Goal: Transaction & Acquisition: Obtain resource

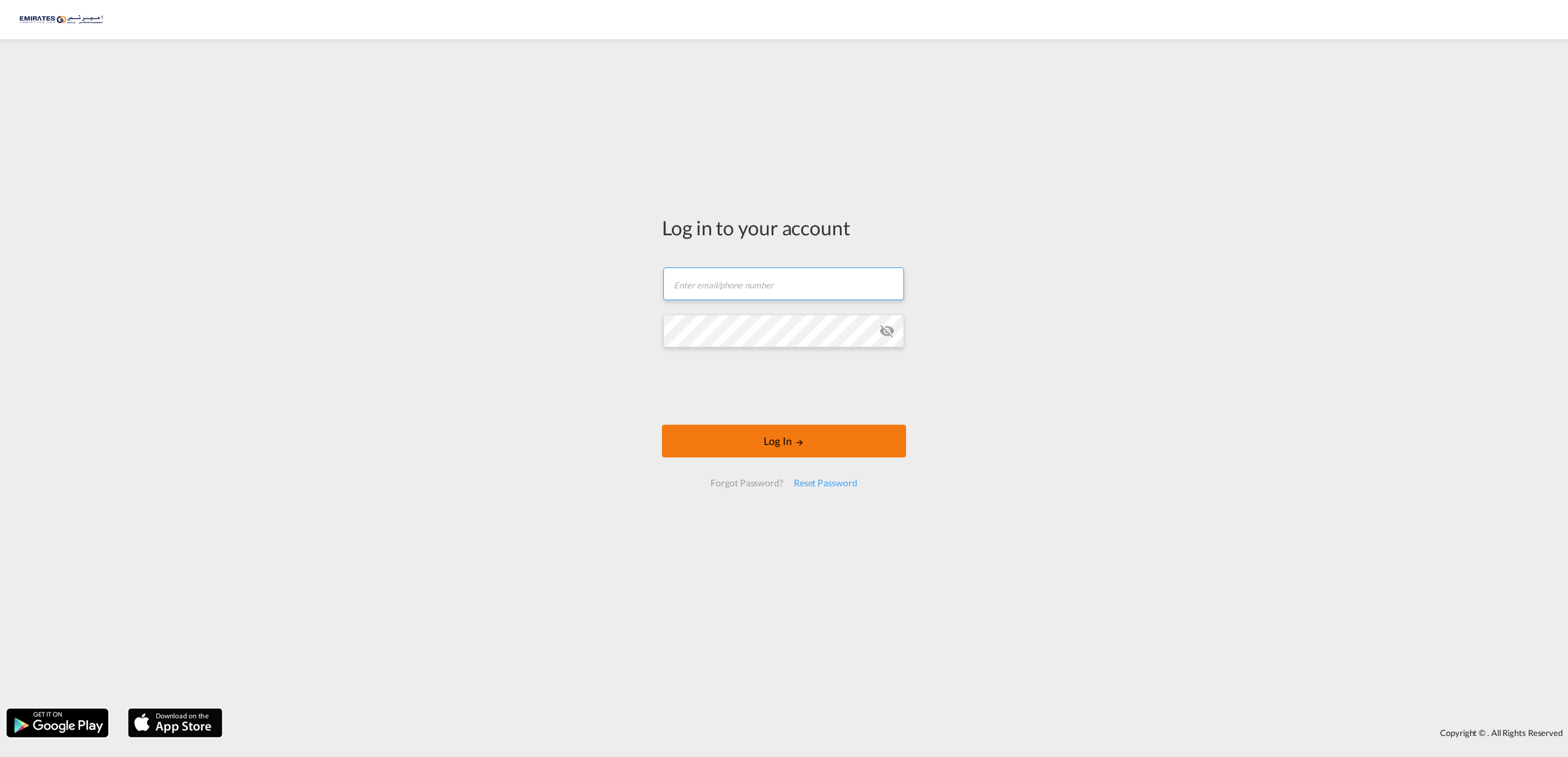
type input "[EMAIL_ADDRESS][DOMAIN_NAME]"
click at [753, 441] on button "Log In" at bounding box center [784, 441] width 244 height 33
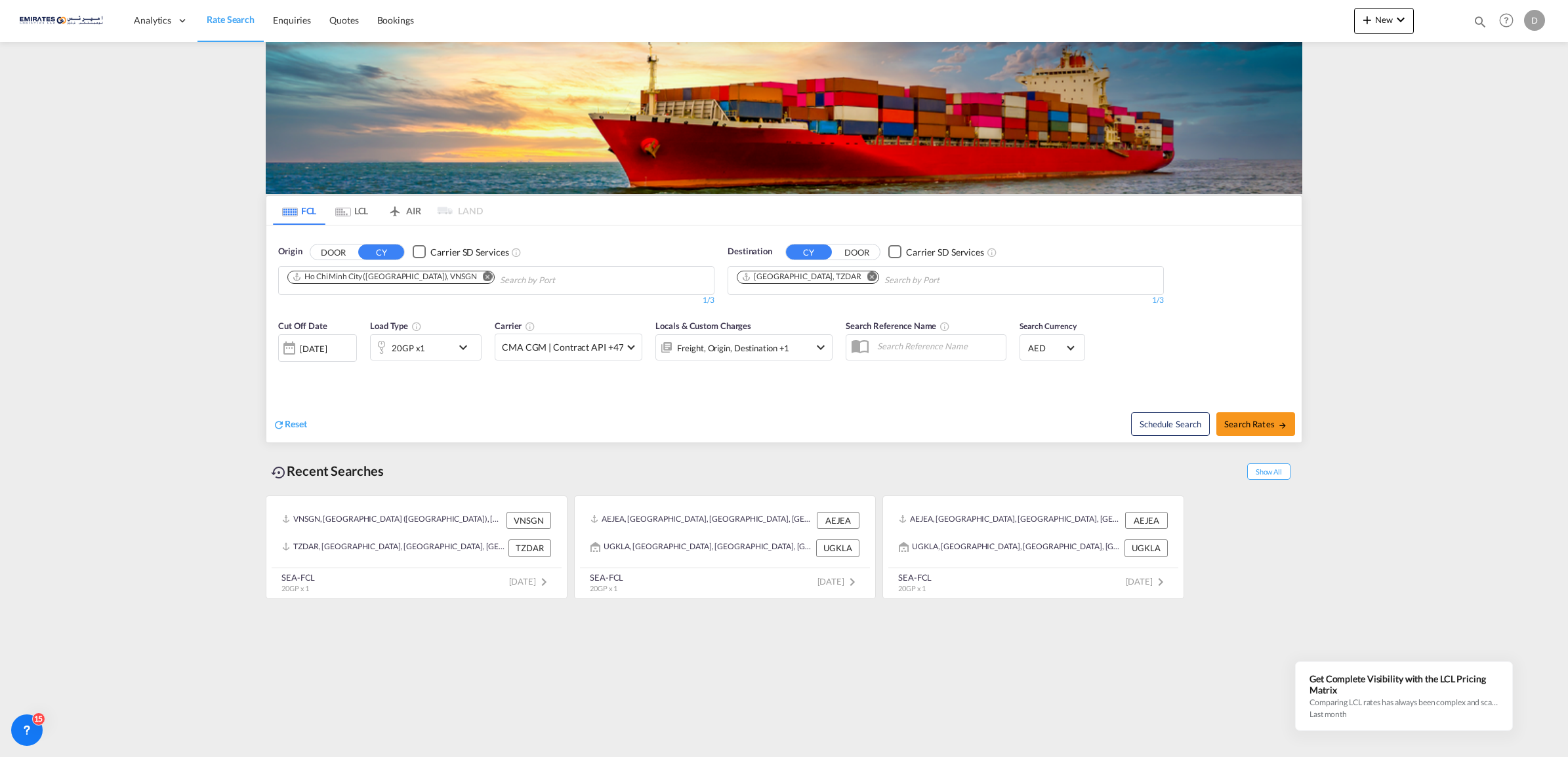
click at [460, 348] on md-icon "icon-chevron-down" at bounding box center [466, 347] width 22 height 16
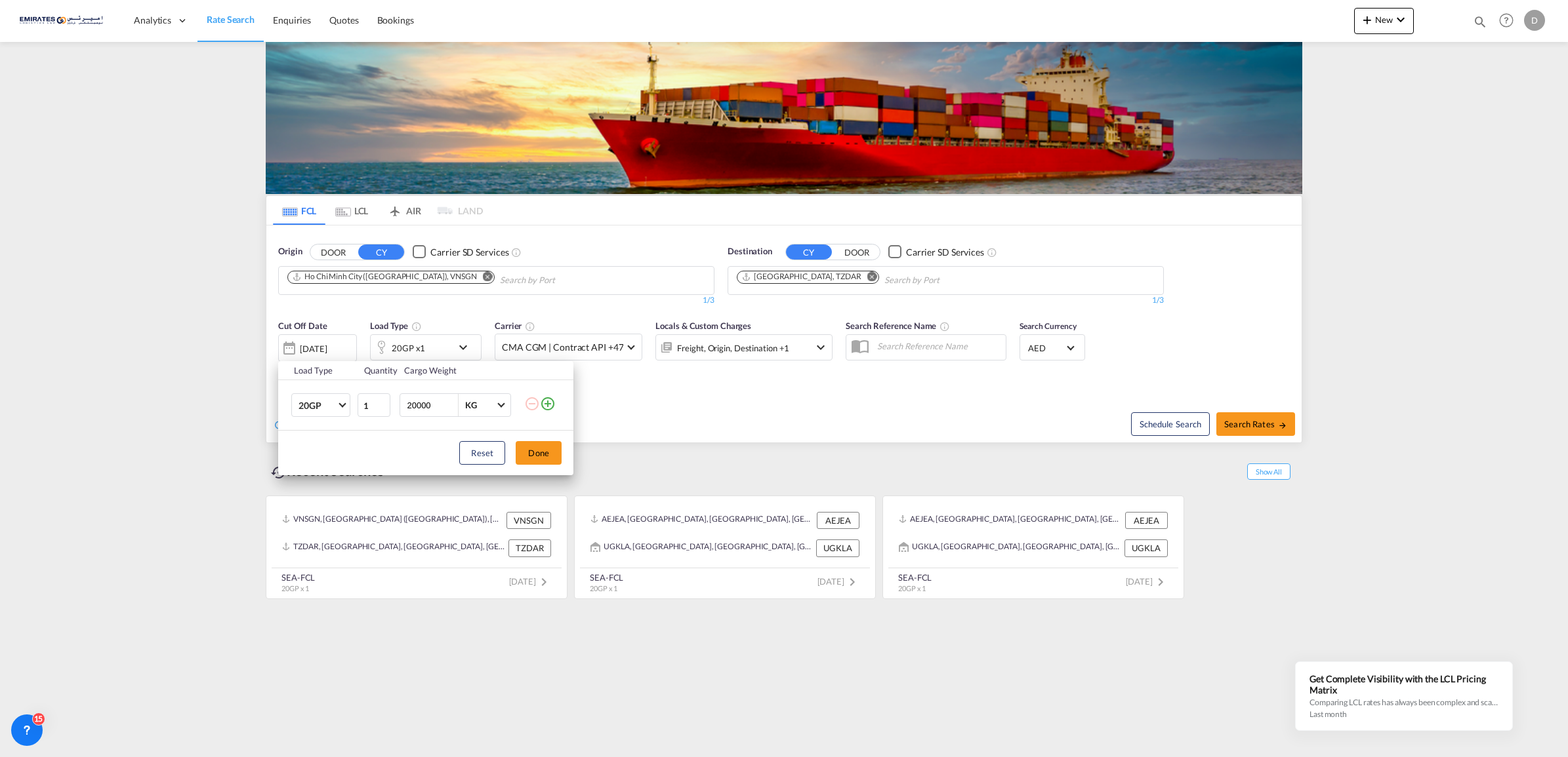
click at [431, 348] on div "Load Type Quantity Cargo Weight 20GP 20GP 40GP 40HC 45HC 20RE 40RE 40HR 20OT 40…" at bounding box center [784, 378] width 1568 height 757
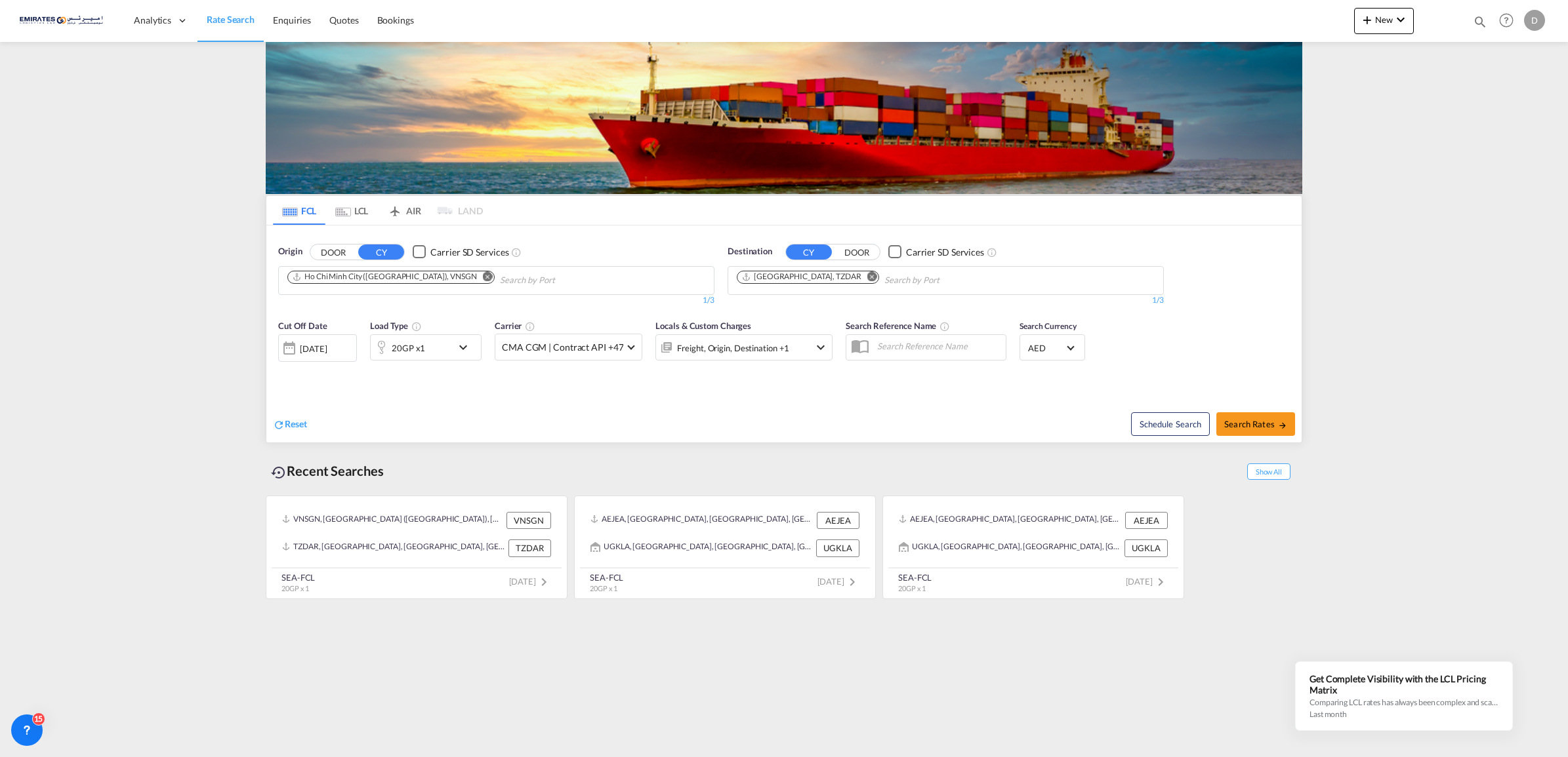
click at [469, 342] on md-icon "icon-chevron-down" at bounding box center [466, 347] width 22 height 16
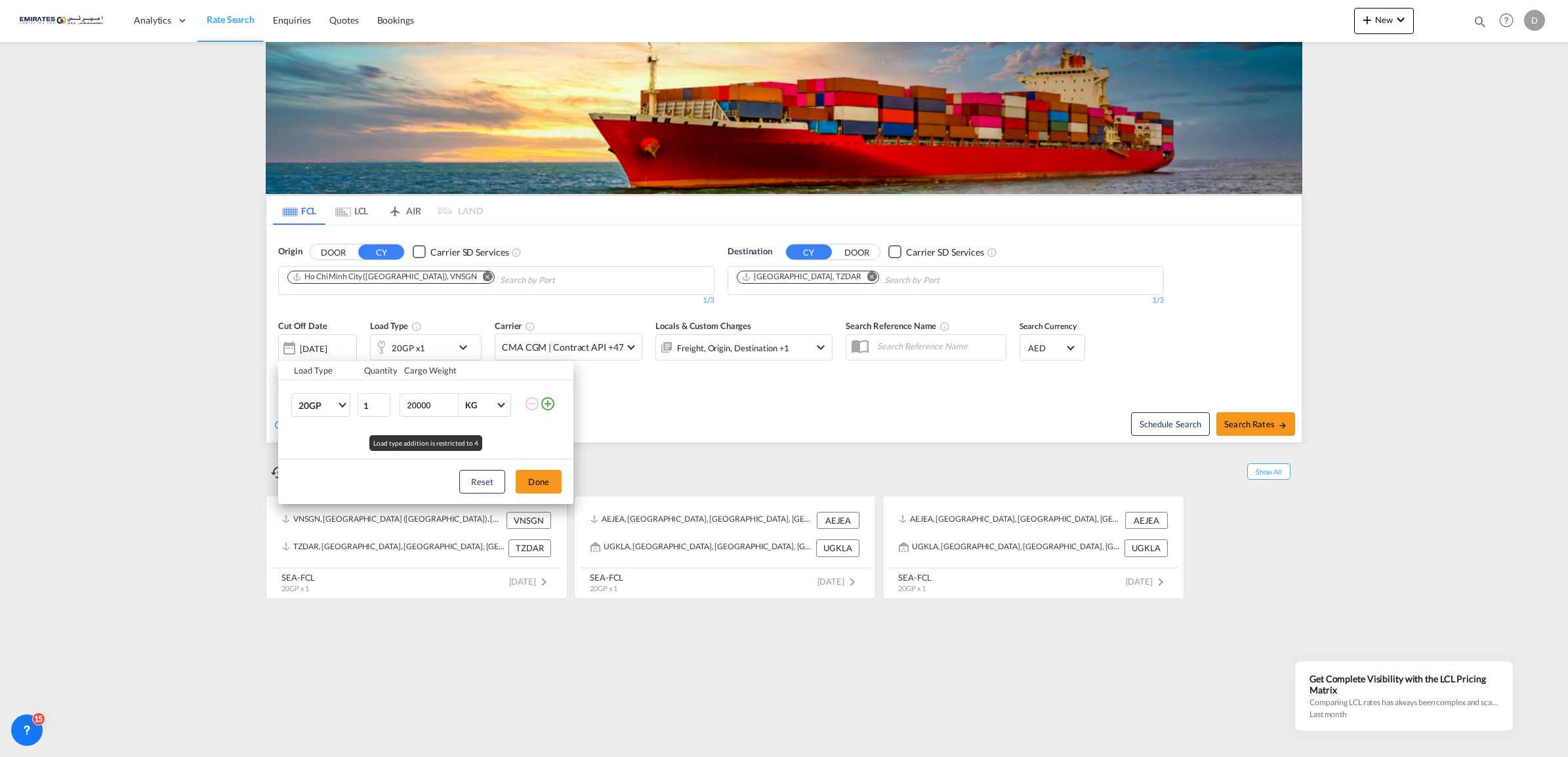
click at [462, 348] on div "Load Type Quantity Cargo Weight 20GP 20GP 40GP 40HC 45HC 20RE 40RE 40HR 20OT 40…" at bounding box center [784, 378] width 1568 height 757
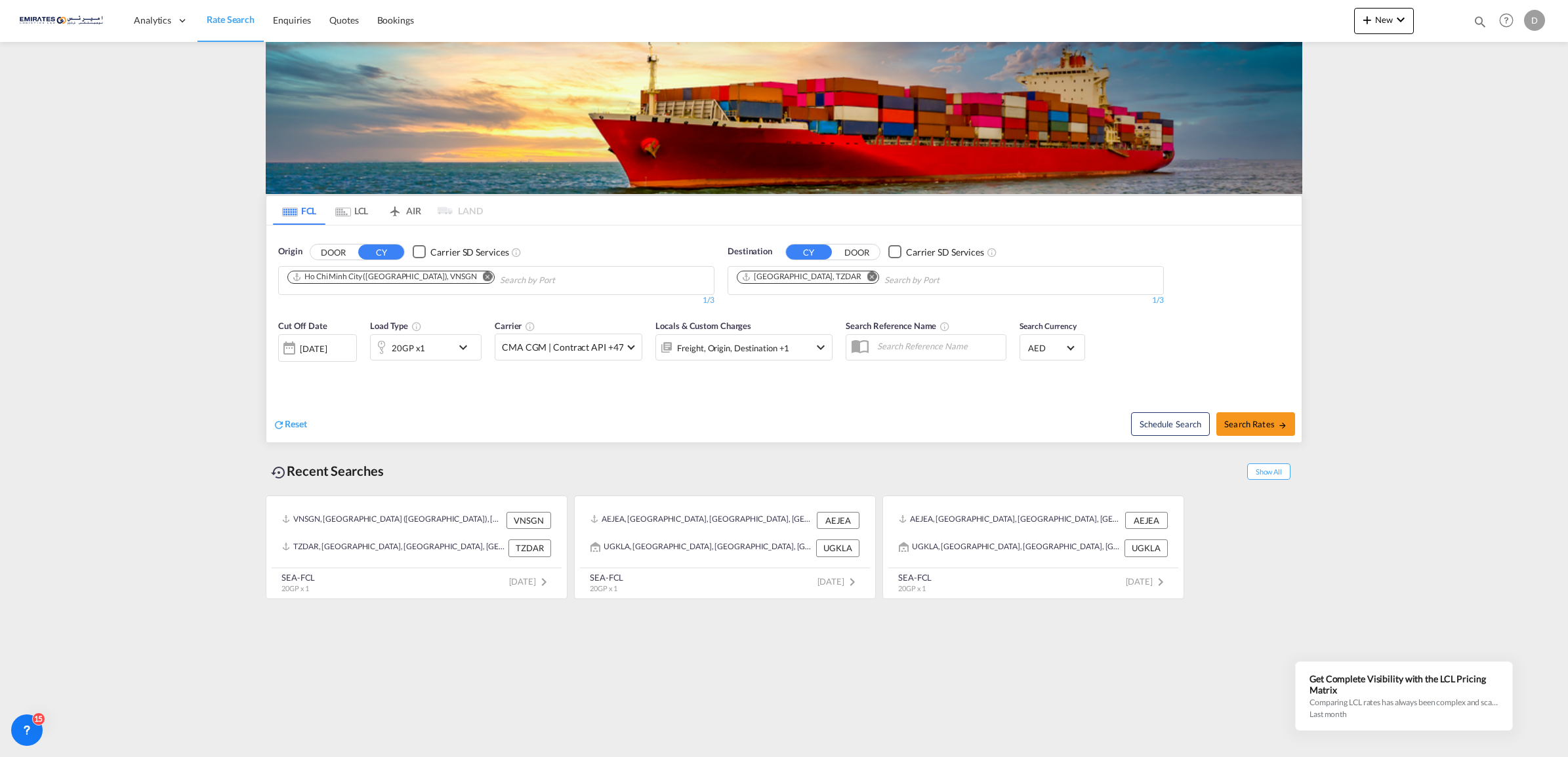
click at [462, 348] on md-icon "icon-chevron-down" at bounding box center [466, 347] width 22 height 16
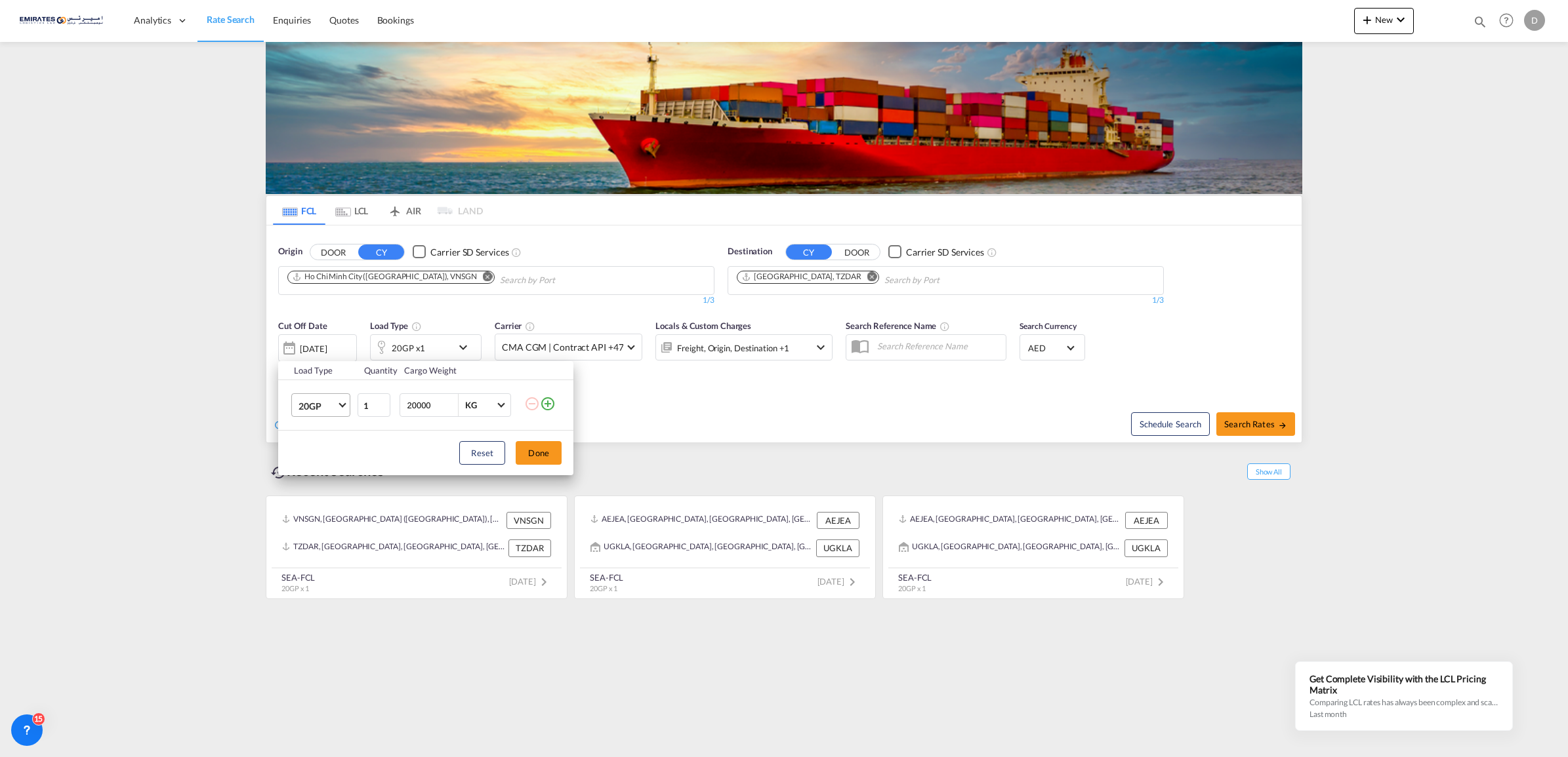
click at [346, 401] on md-select-value "20GP" at bounding box center [324, 405] width 52 height 22
click at [315, 464] on div "40HC" at bounding box center [310, 469] width 25 height 13
click at [533, 453] on button "Done" at bounding box center [538, 452] width 46 height 24
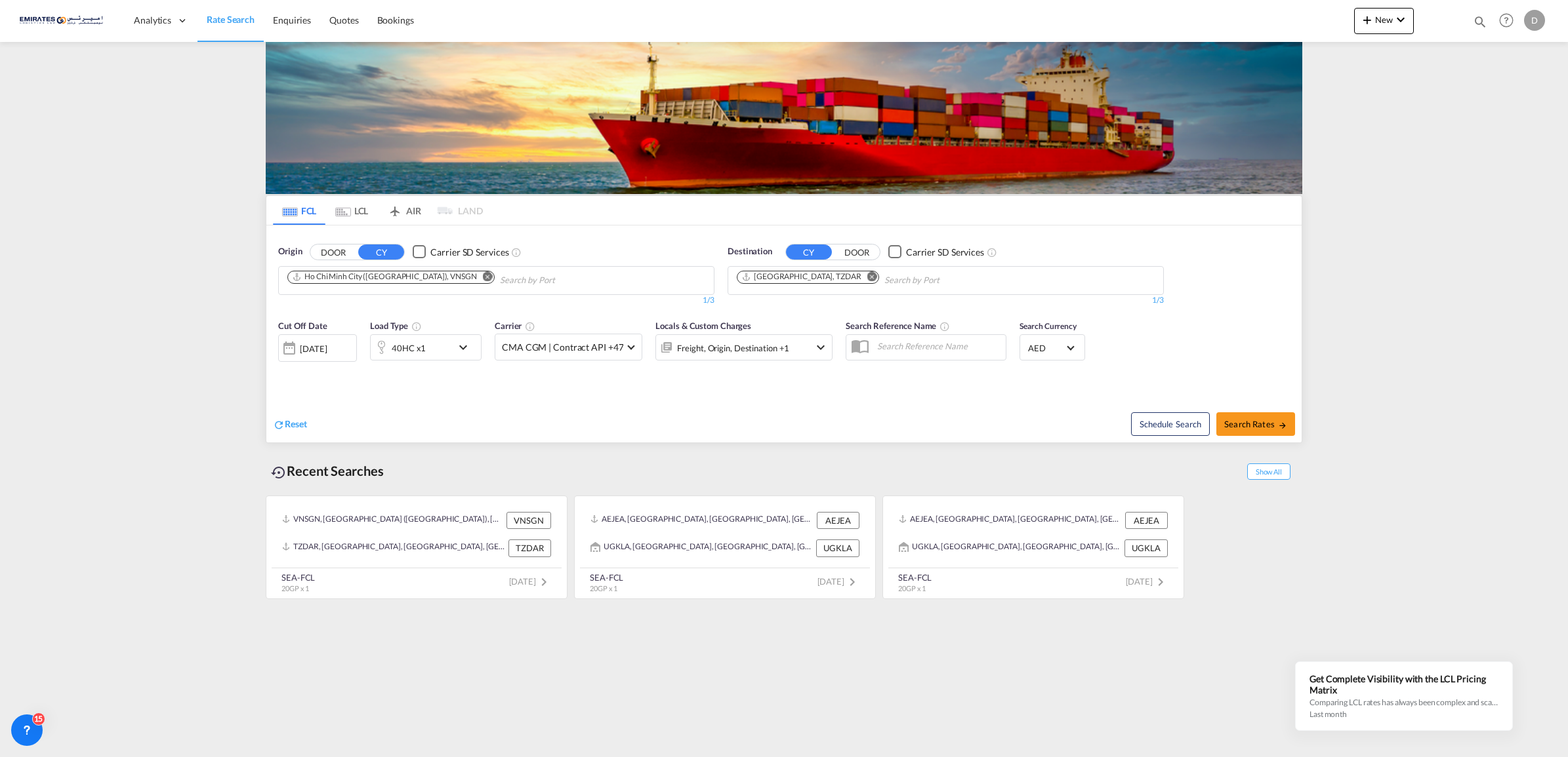
click at [867, 275] on md-icon "Remove" at bounding box center [872, 276] width 10 height 10
click at [474, 274] on button "Remove" at bounding box center [484, 278] width 20 height 13
click at [415, 281] on md-chips-wrap "Chips container with autocompletion. Enter the text area, type text to search, …" at bounding box center [351, 279] width 132 height 24
type input "JEBEL ALI"
click at [350, 316] on div "[GEOGRAPHIC_DATA] AEJEA" at bounding box center [389, 310] width 249 height 39
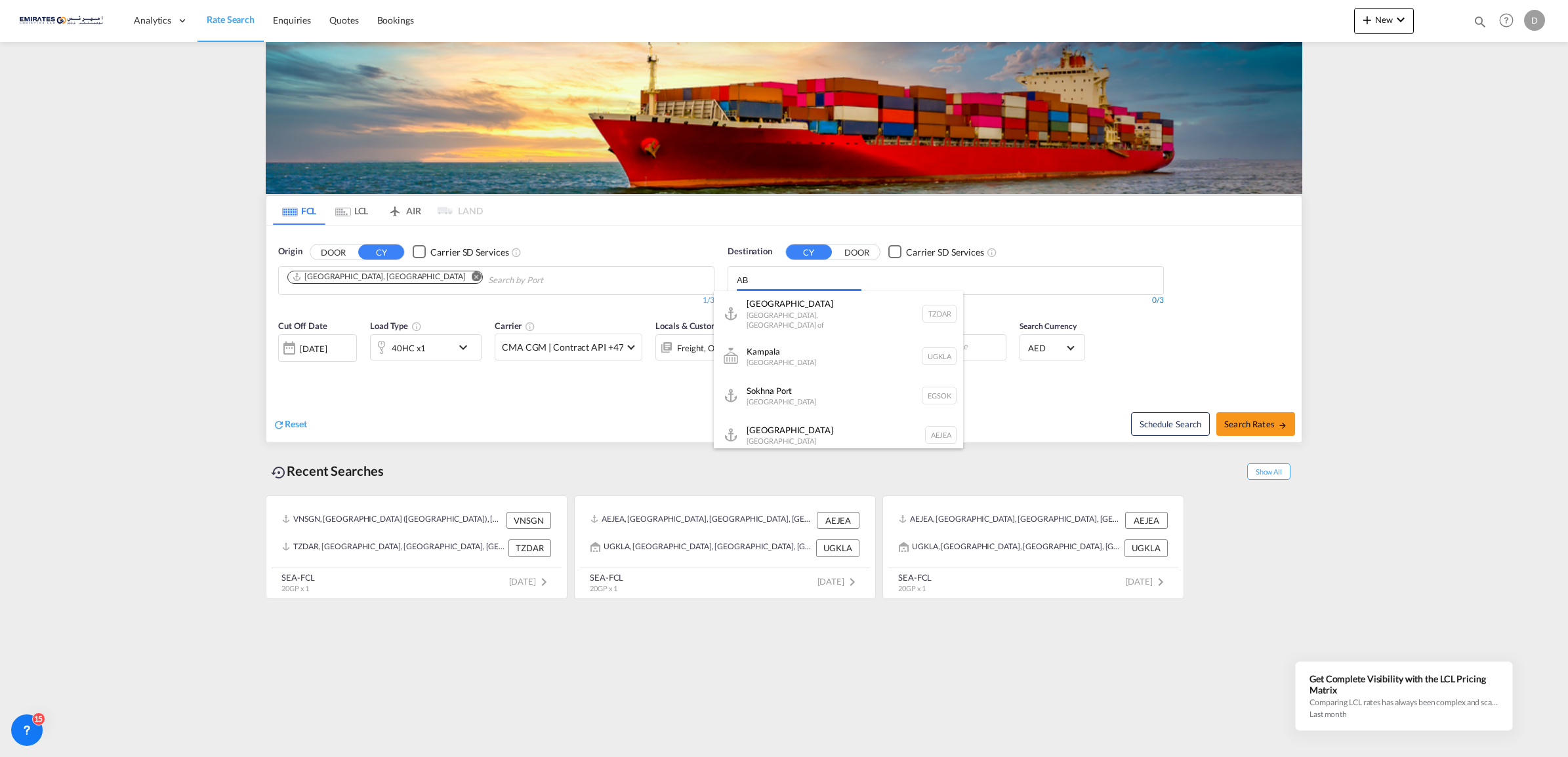
type input "A"
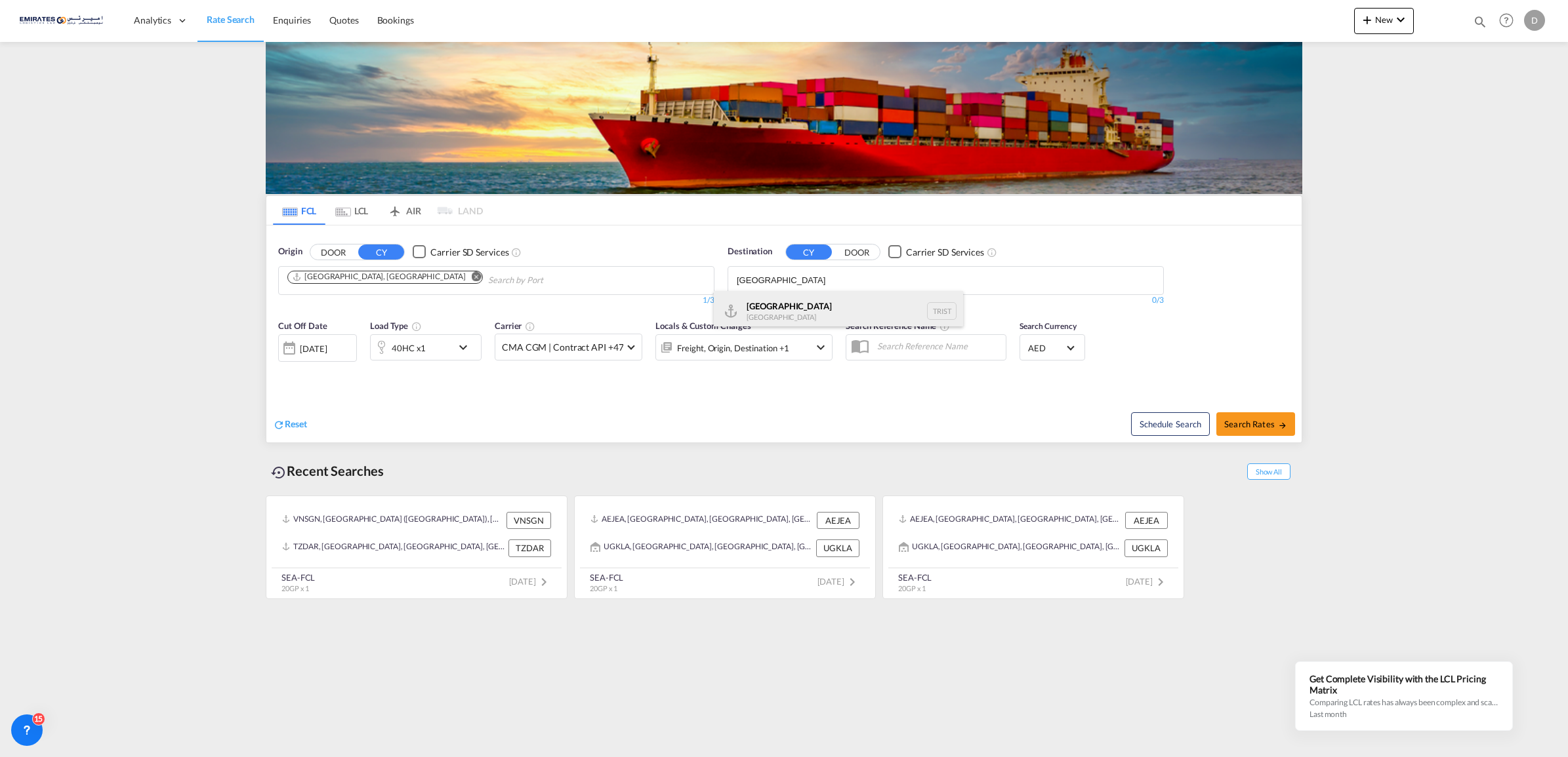
type input "[GEOGRAPHIC_DATA]"
click at [780, 309] on div "[GEOGRAPHIC_DATA] [GEOGRAPHIC_DATA] TRIST" at bounding box center [838, 310] width 249 height 39
click at [1245, 421] on span "Search Rates" at bounding box center [1255, 424] width 63 height 11
type input "AEJEA to TRIST / [DATE]"
